Goal: Task Accomplishment & Management: Manage account settings

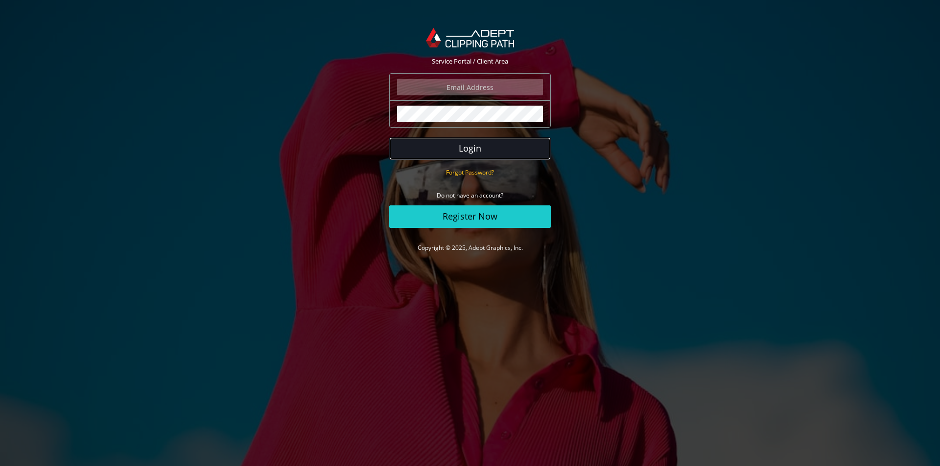
click at [419, 153] on button "Login" at bounding box center [469, 149] width 161 height 23
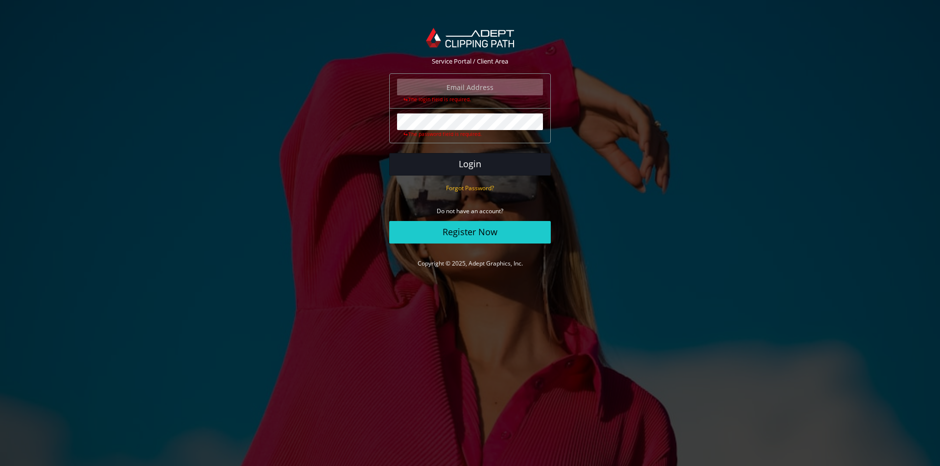
type input "[EMAIL_ADDRESS][DOMAIN_NAME]"
click at [418, 166] on button "Login" at bounding box center [469, 164] width 161 height 23
